Goal: Navigation & Orientation: Find specific page/section

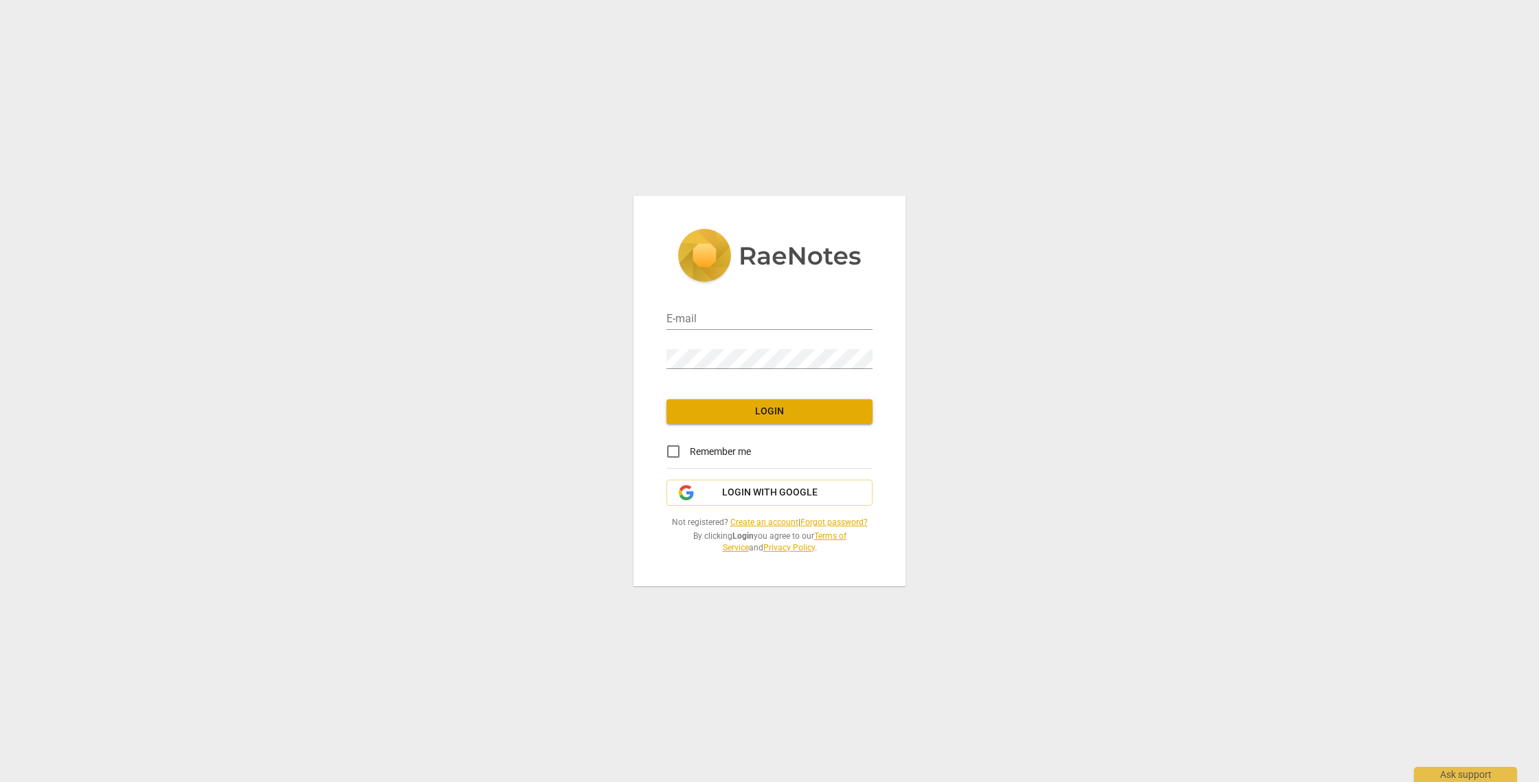
type input "[EMAIL_ADDRESS][DOMAIN_NAME]"
click at [744, 416] on span "Login" at bounding box center [769, 412] width 184 height 14
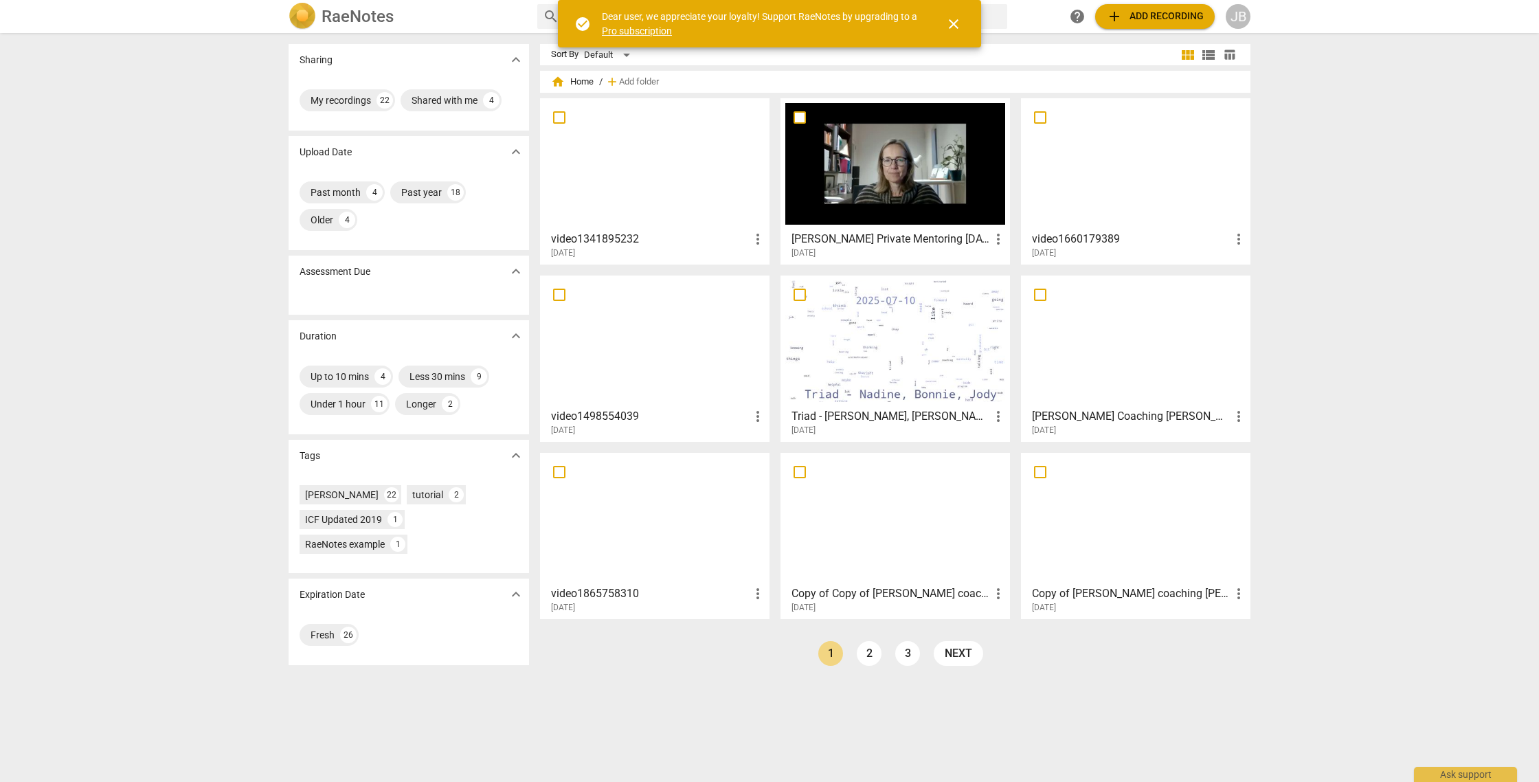
click at [594, 238] on h3 "video1341895232" at bounding box center [650, 239] width 199 height 16
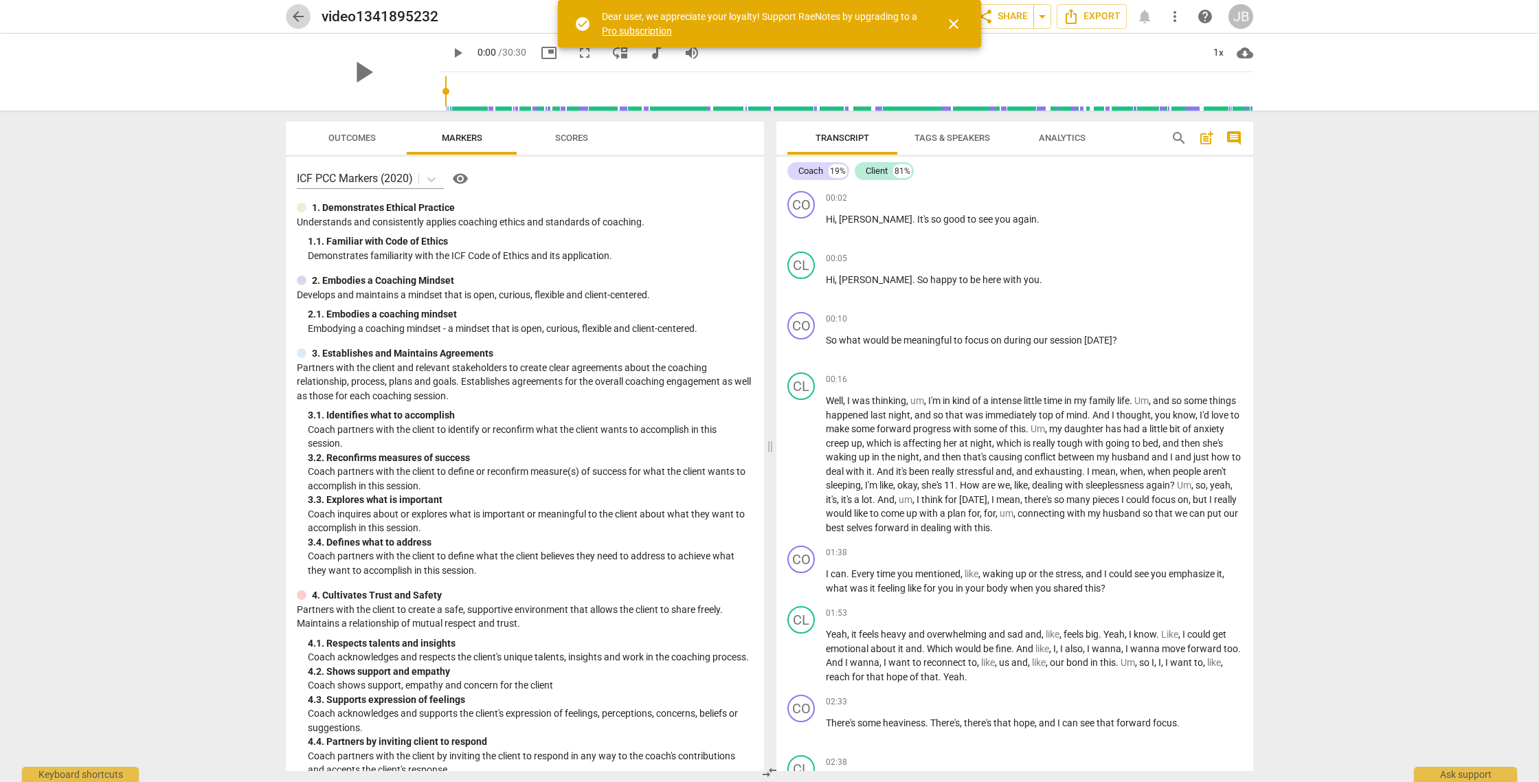
click at [299, 19] on span "arrow_back" at bounding box center [298, 16] width 16 height 16
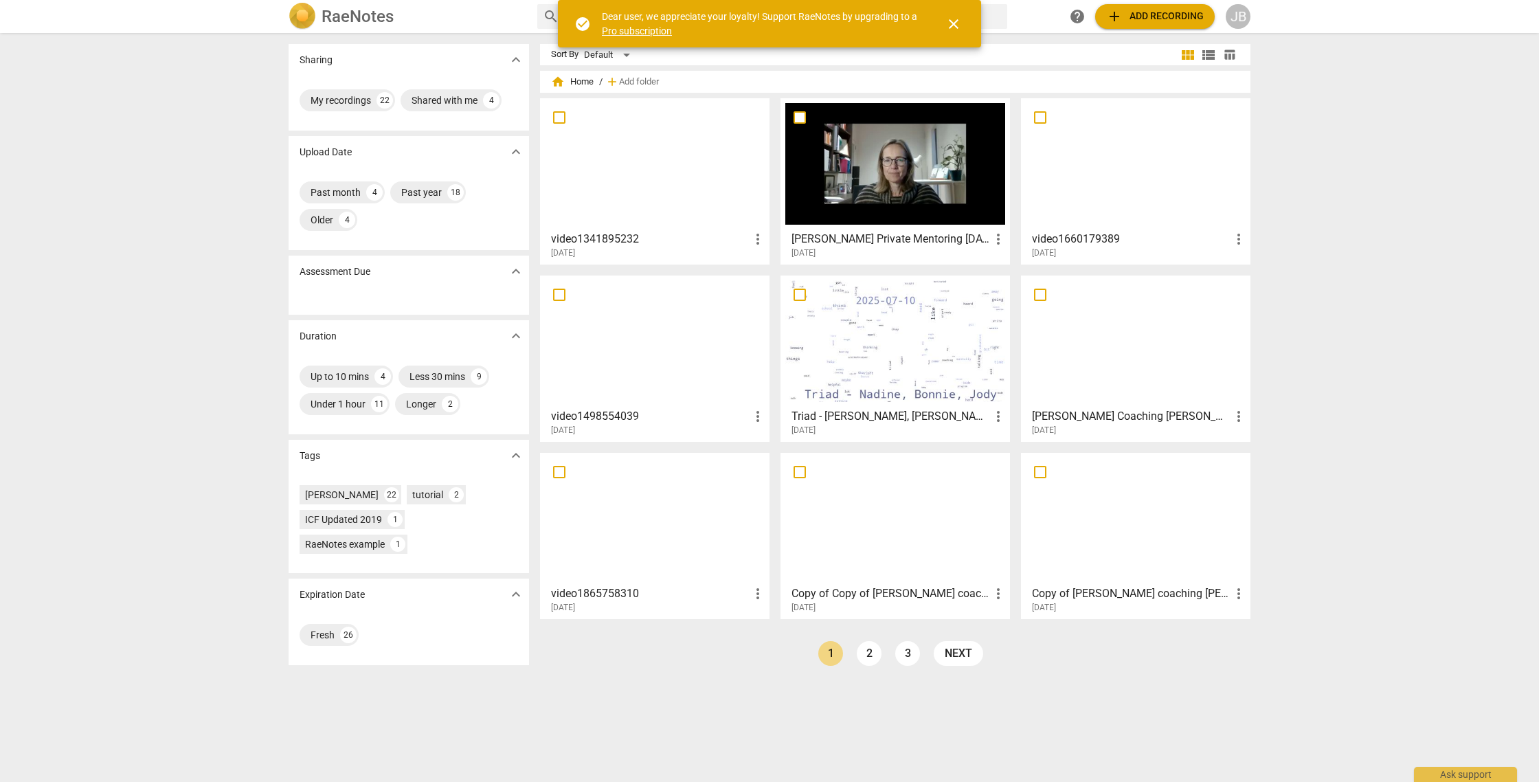
click at [894, 240] on h3 "[PERSON_NAME] Private Mentoring [DATE]" at bounding box center [890, 239] width 199 height 16
